Goal: Transaction & Acquisition: Purchase product/service

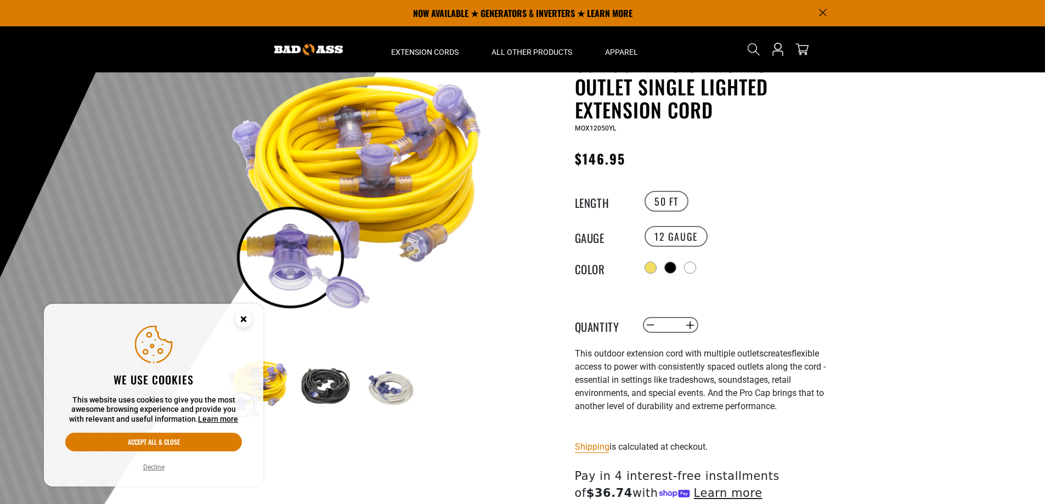
scroll to position [55, 0]
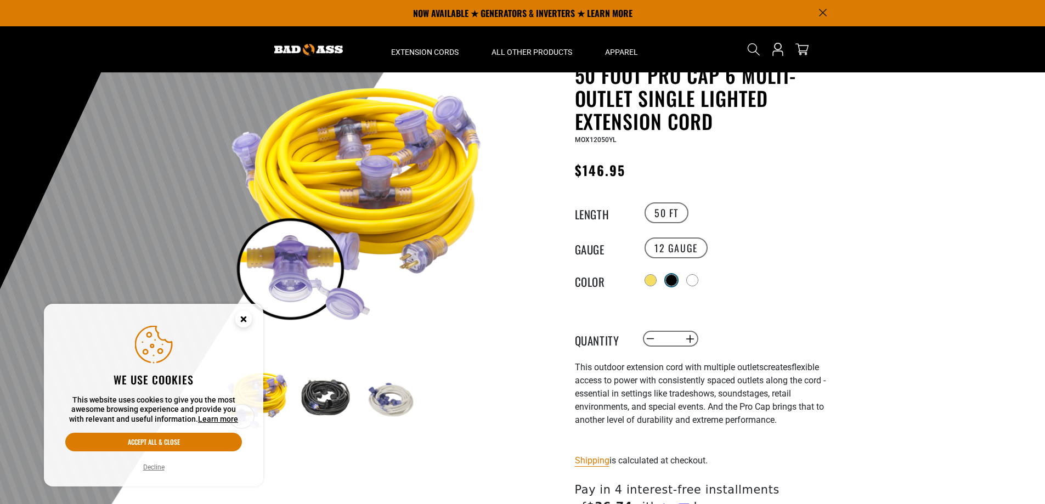
click at [671, 279] on div at bounding box center [671, 280] width 11 height 11
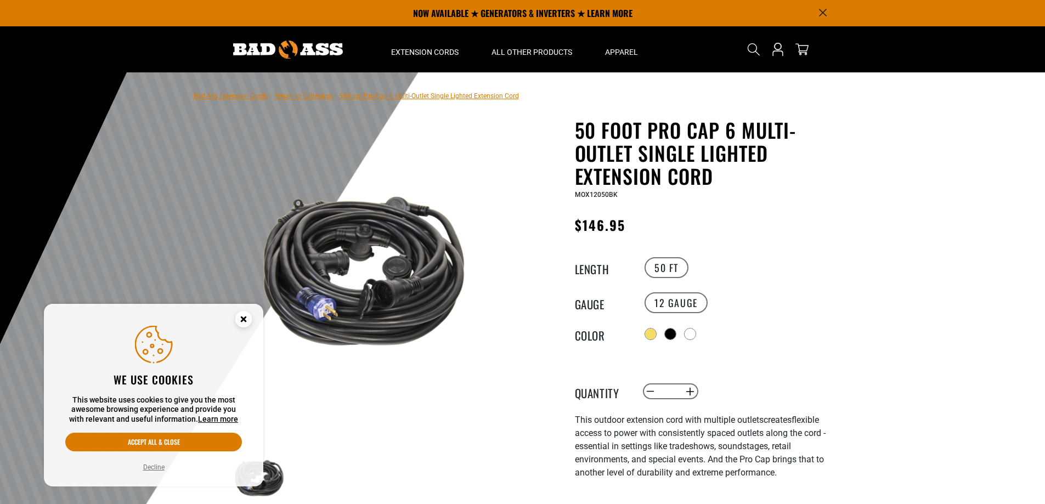
click at [246, 318] on g "Cookie Consent" at bounding box center [243, 319] width 16 height 16
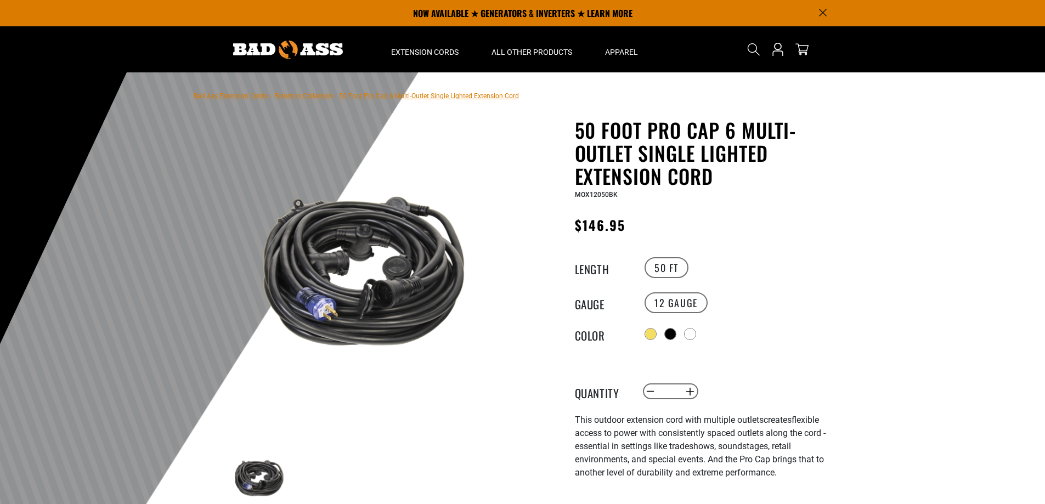
drag, startPoint x: 840, startPoint y: 320, endPoint x: 817, endPoint y: 134, distance: 187.4
click at [696, 333] on div at bounding box center [691, 335] width 11 height 11
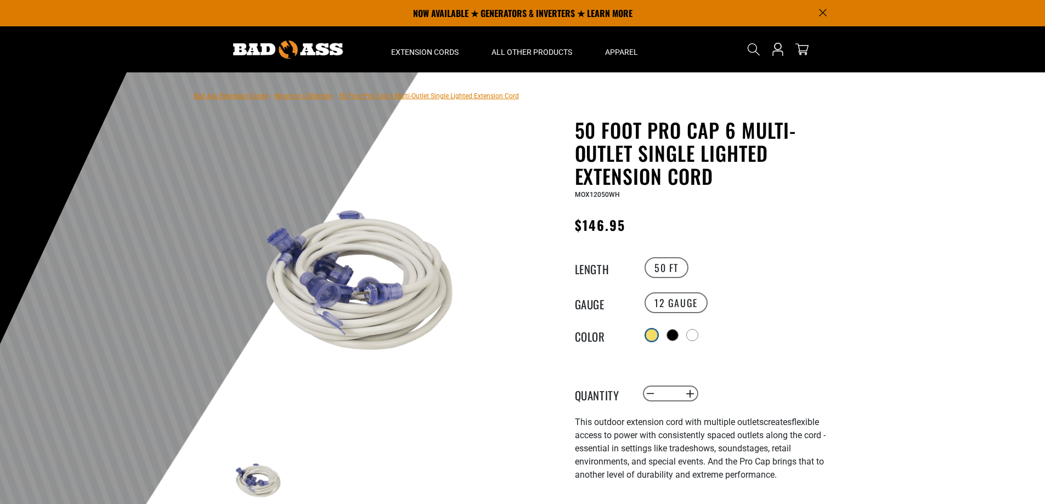
click at [655, 333] on div at bounding box center [651, 335] width 11 height 11
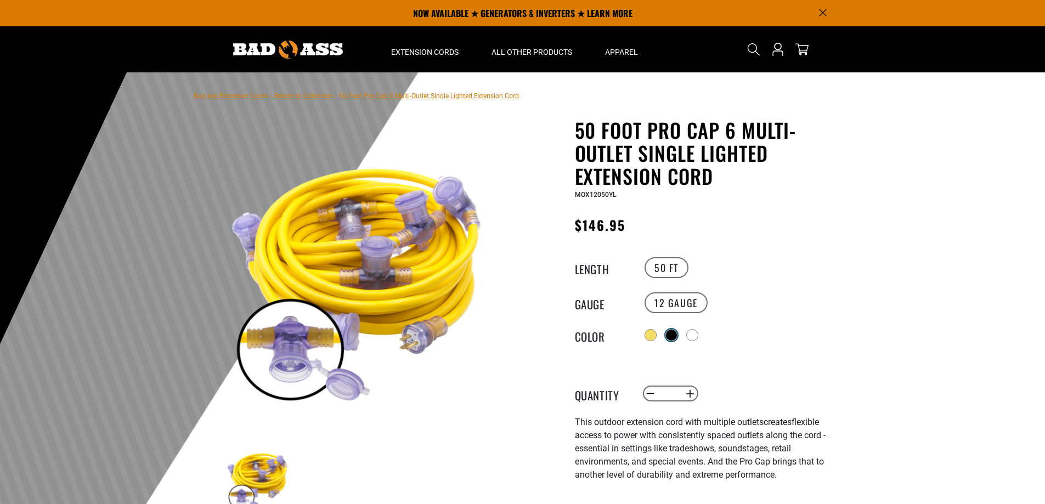
click at [677, 332] on div at bounding box center [671, 335] width 11 height 11
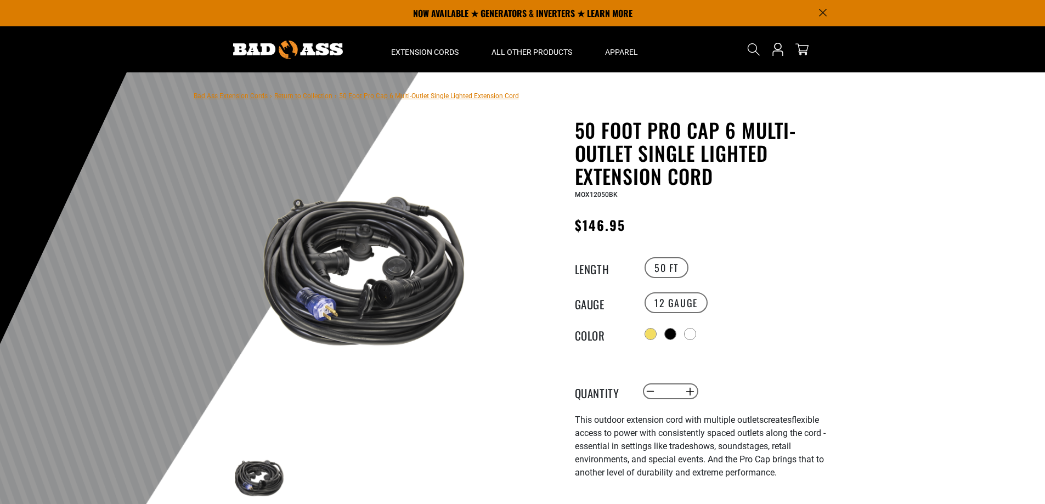
click at [397, 297] on img at bounding box center [358, 279] width 264 height 264
drag, startPoint x: 978, startPoint y: 244, endPoint x: 997, endPoint y: 70, distance: 174.4
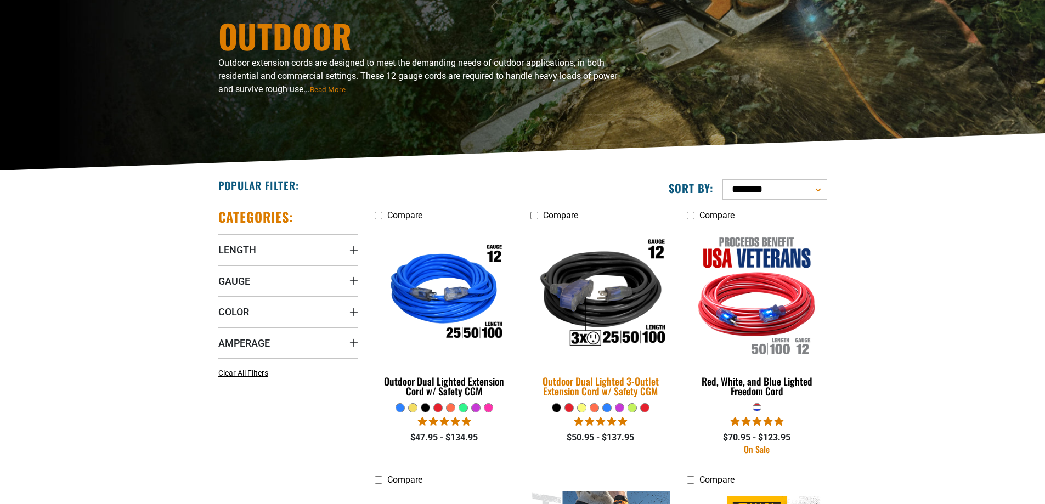
scroll to position [110, 0]
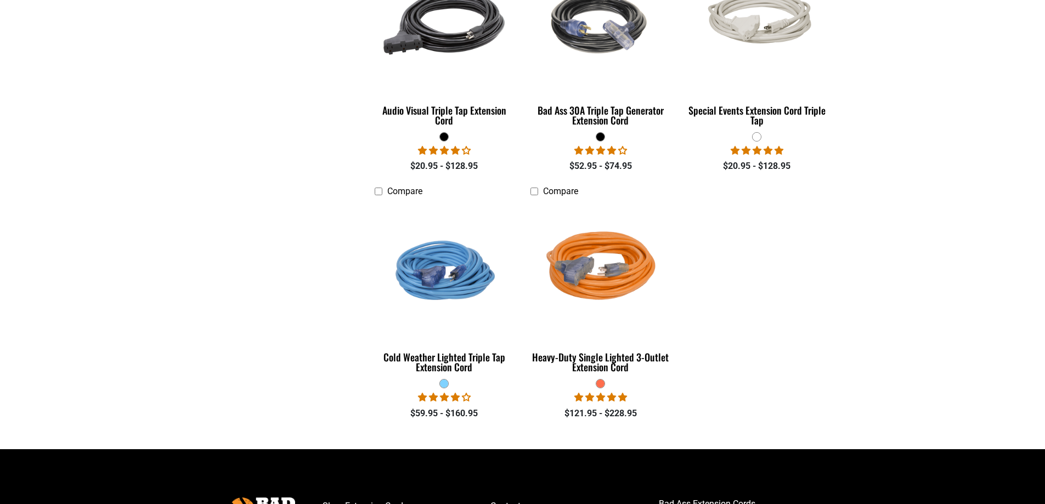
scroll to position [878, 0]
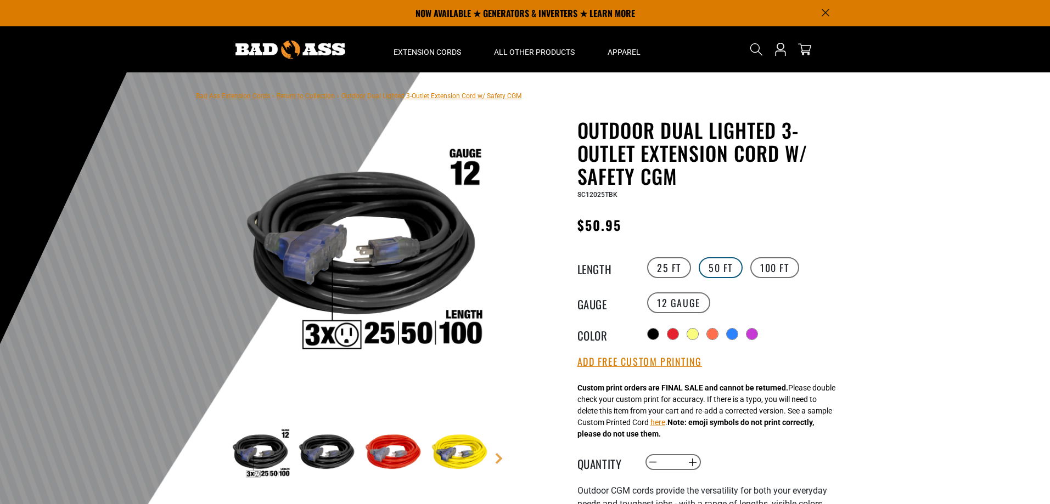
click at [712, 272] on label "50 FT" at bounding box center [721, 267] width 44 height 21
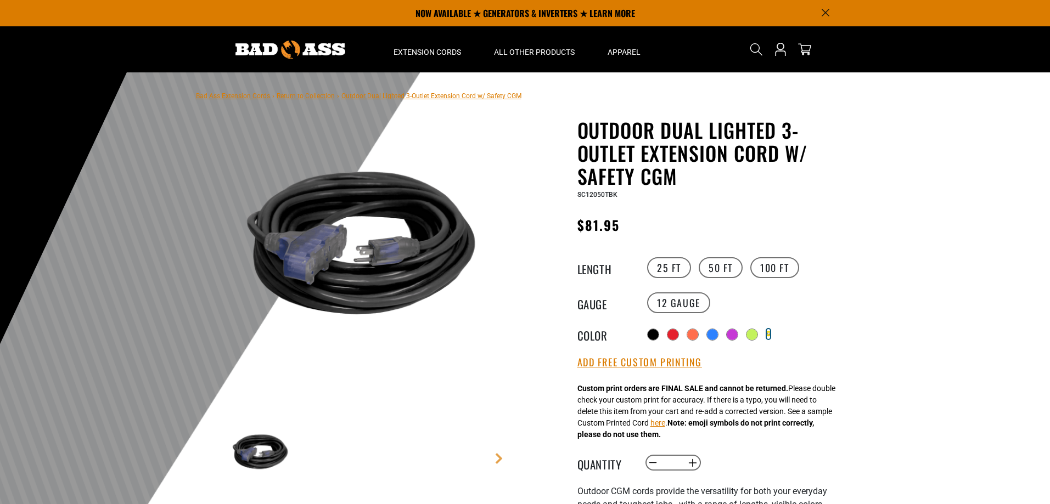
click at [770, 333] on label "Translation missing: en.products.product.variant_sold_out_or_unavailable" at bounding box center [767, 334] width 5 height 12
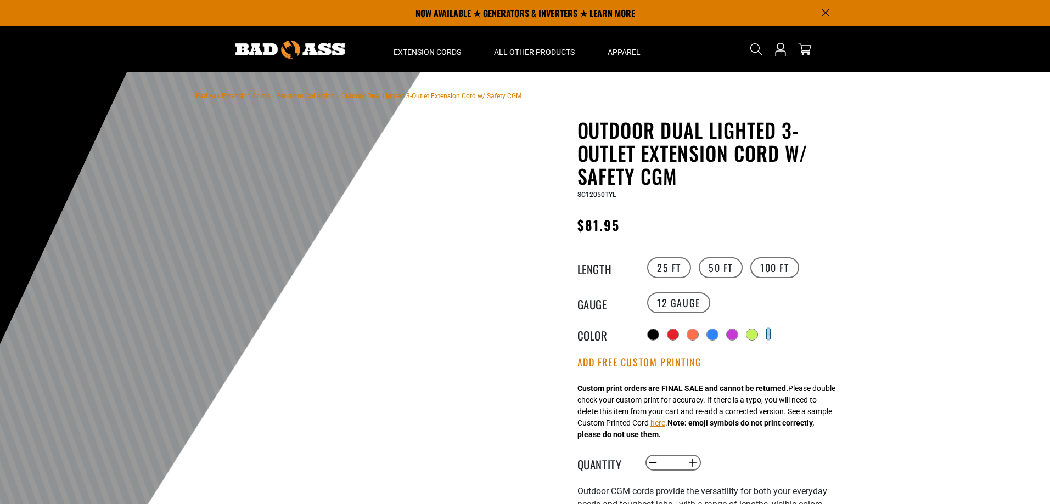
click at [778, 336] on div "Translation missing: en.products.product.variant_sold_out_or_unavailable" at bounding box center [745, 334] width 202 height 18
click at [770, 336] on div "Translation missing: en.products.product.variant_sold_out_or_unavailable" at bounding box center [768, 334] width 3 height 10
click at [758, 334] on div at bounding box center [752, 335] width 11 height 11
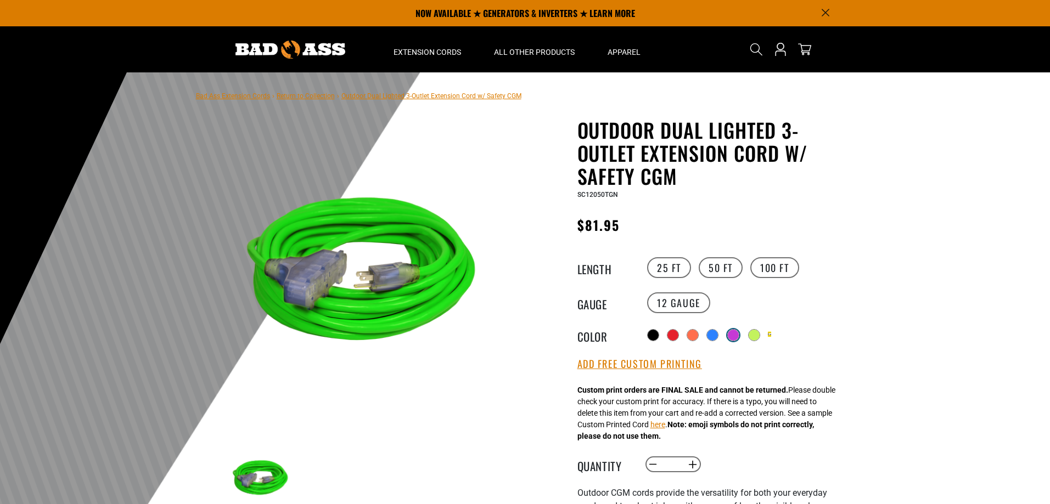
click at [734, 334] on div at bounding box center [733, 335] width 11 height 11
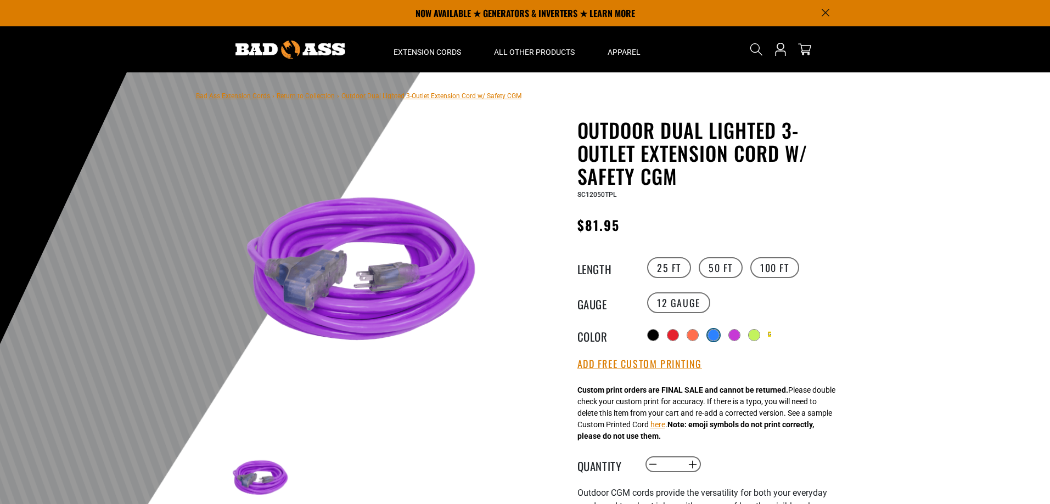
click at [709, 336] on div at bounding box center [713, 335] width 11 height 11
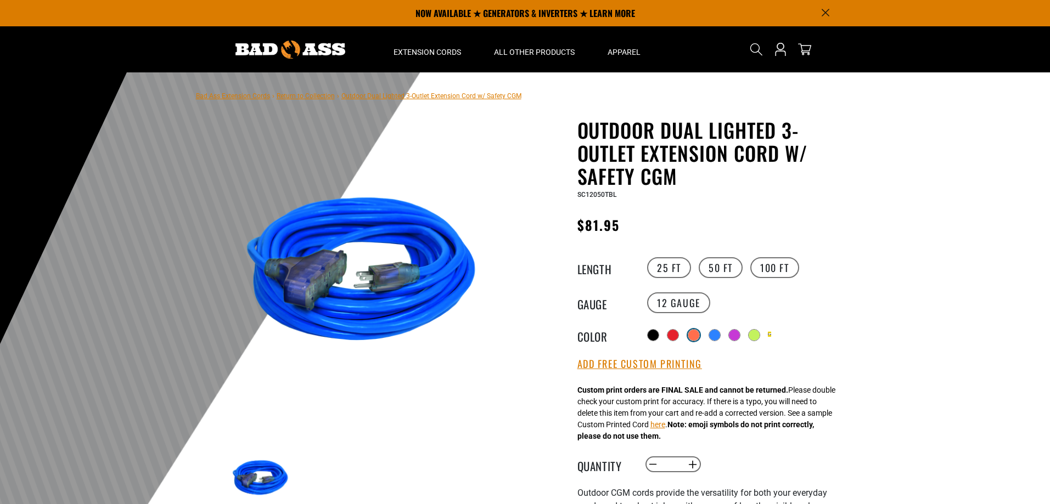
click at [692, 337] on div at bounding box center [693, 335] width 11 height 11
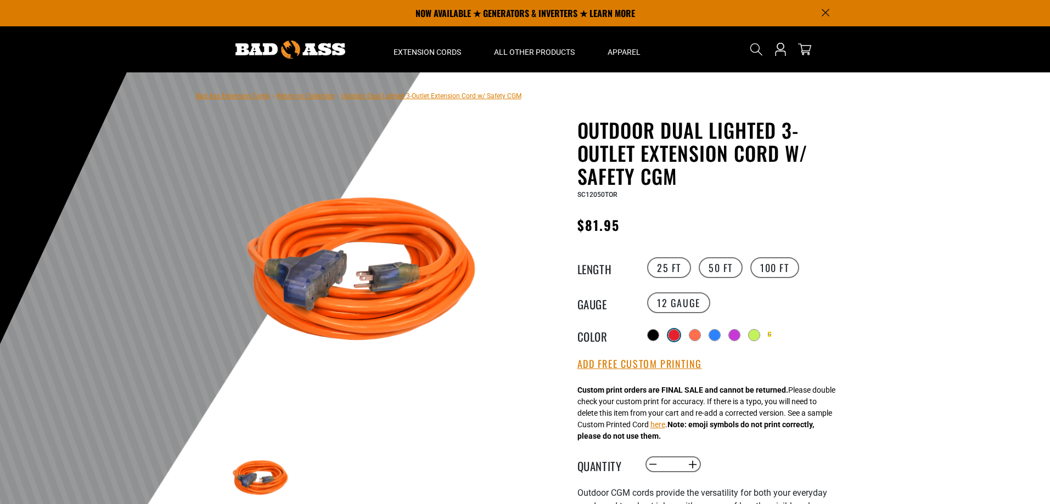
click at [671, 334] on div at bounding box center [673, 335] width 11 height 11
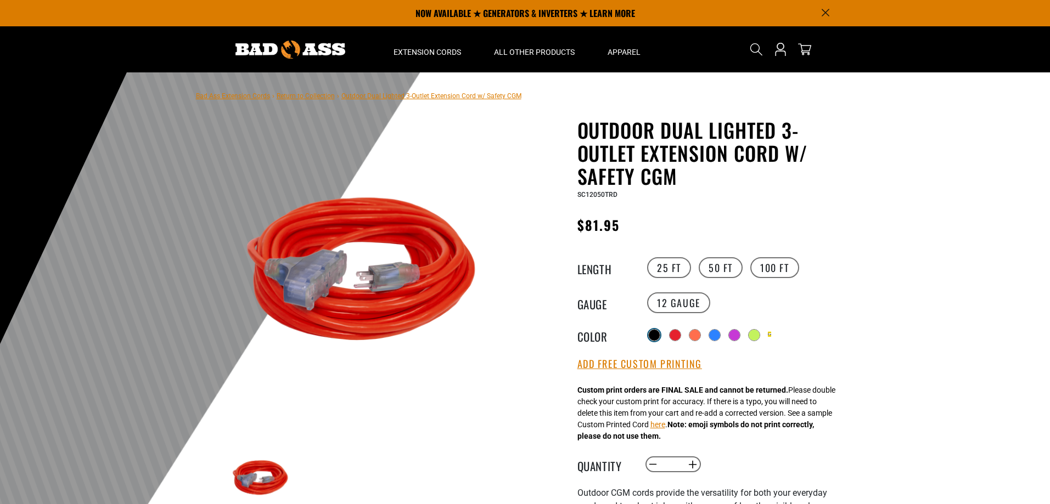
click at [656, 335] on div at bounding box center [654, 335] width 11 height 11
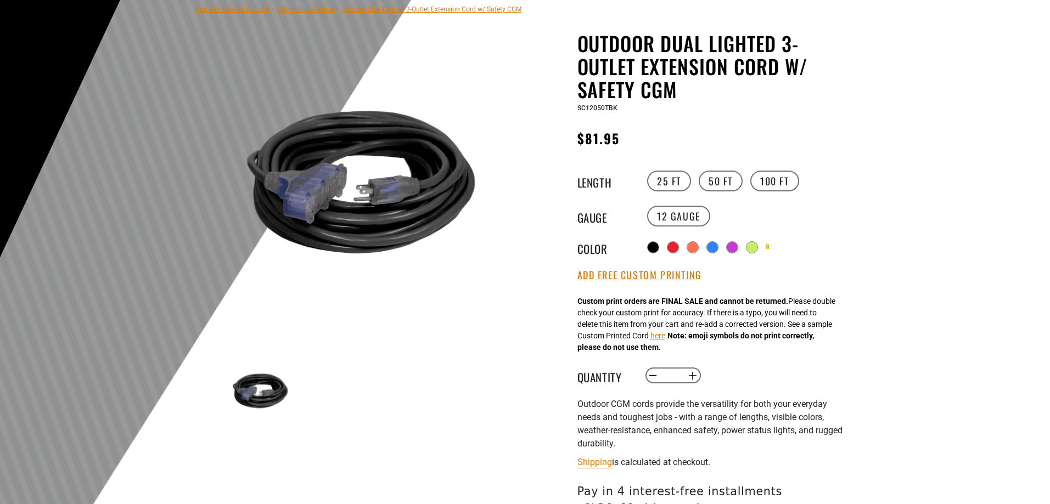
scroll to position [110, 0]
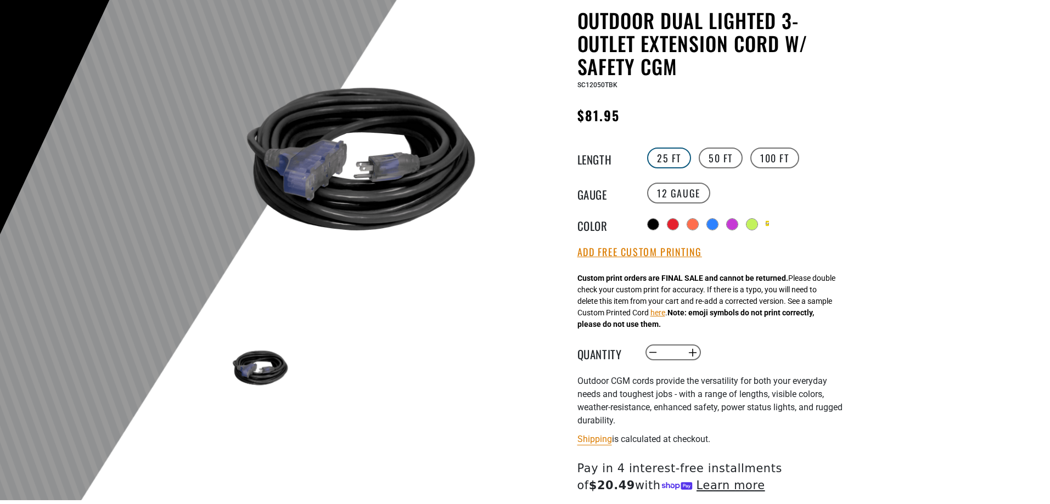
click at [677, 157] on label "25 FT" at bounding box center [669, 158] width 44 height 21
click at [712, 161] on label "50 FT" at bounding box center [721, 158] width 44 height 21
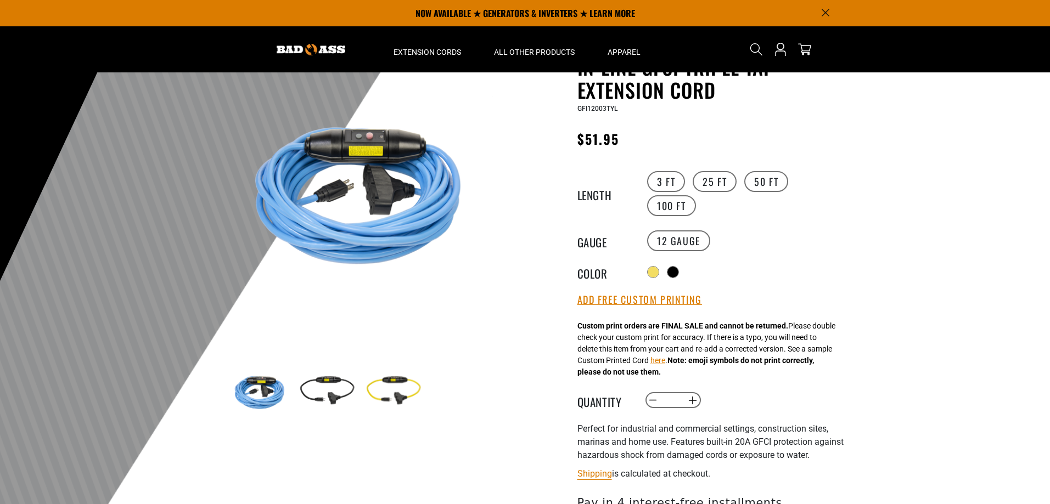
scroll to position [55, 0]
